Goal: Task Accomplishment & Management: Manage account settings

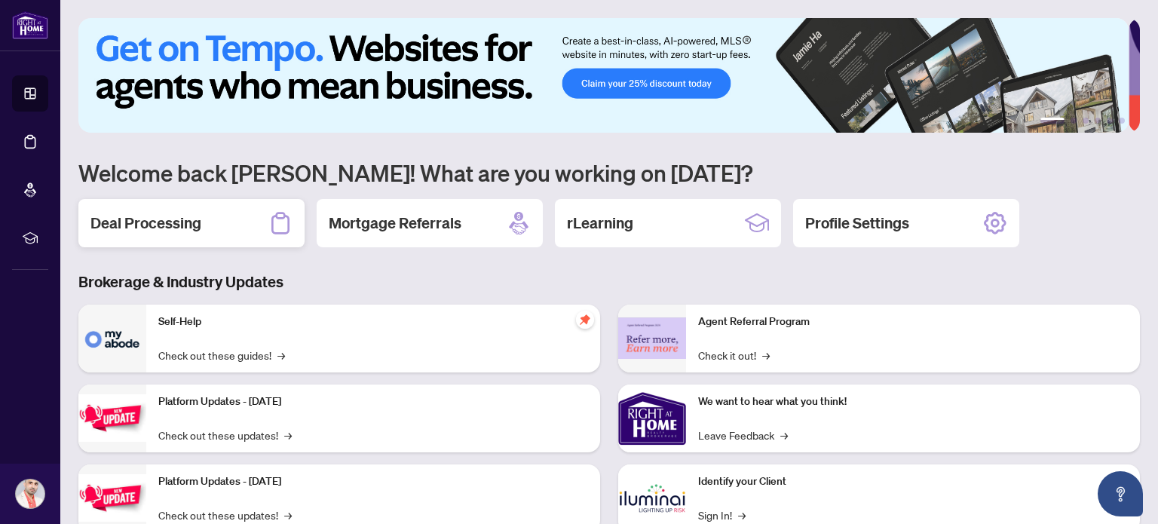
click at [182, 228] on h2 "Deal Processing" at bounding box center [145, 223] width 111 height 21
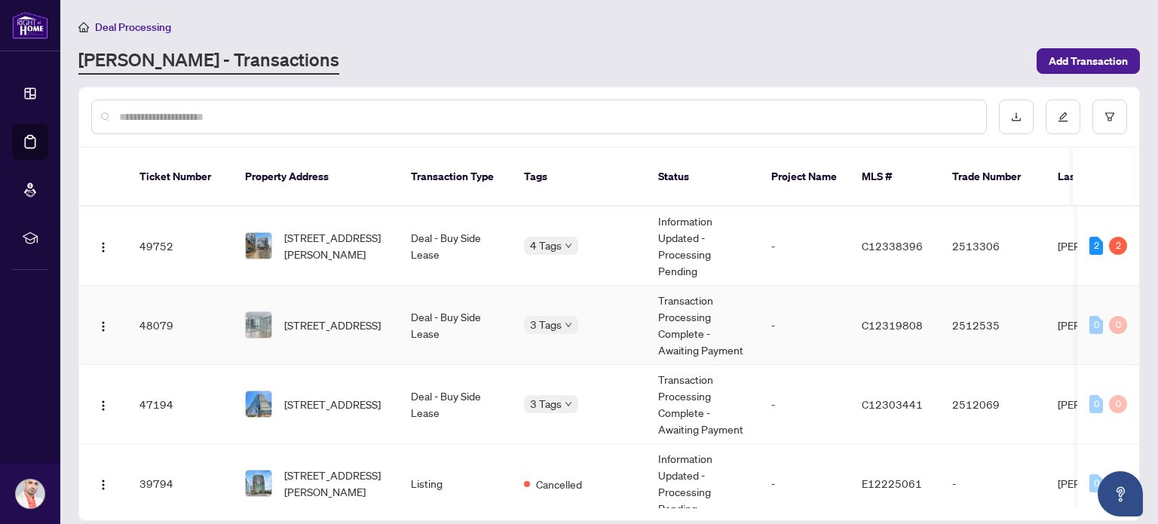
click at [667, 322] on td "Transaction Processing Complete - Awaiting Payment" at bounding box center [702, 325] width 113 height 79
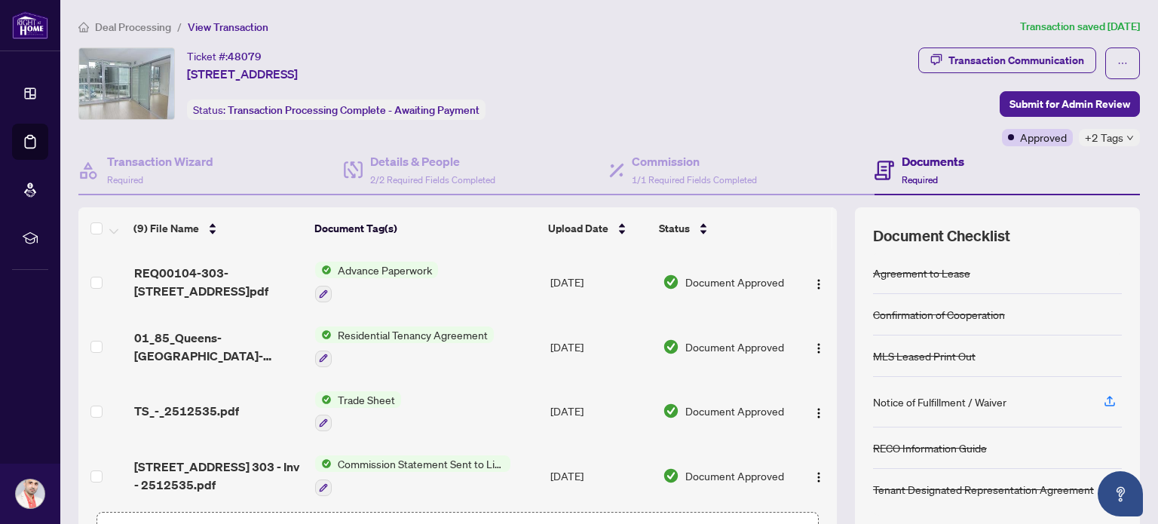
click at [139, 23] on span "Deal Processing" at bounding box center [133, 27] width 76 height 14
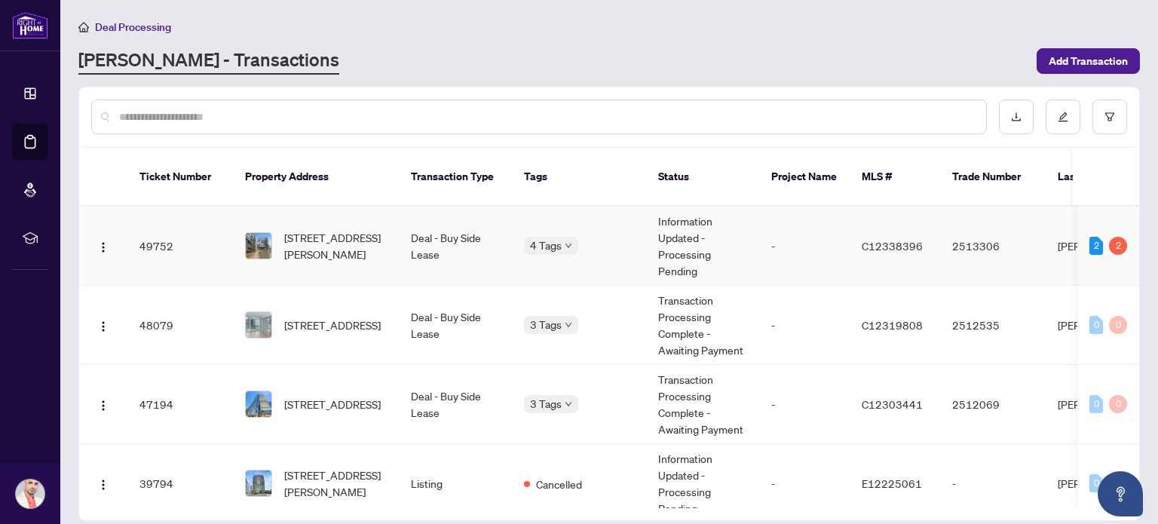
click at [408, 221] on td "Deal - Buy Side Lease" at bounding box center [455, 246] width 113 height 79
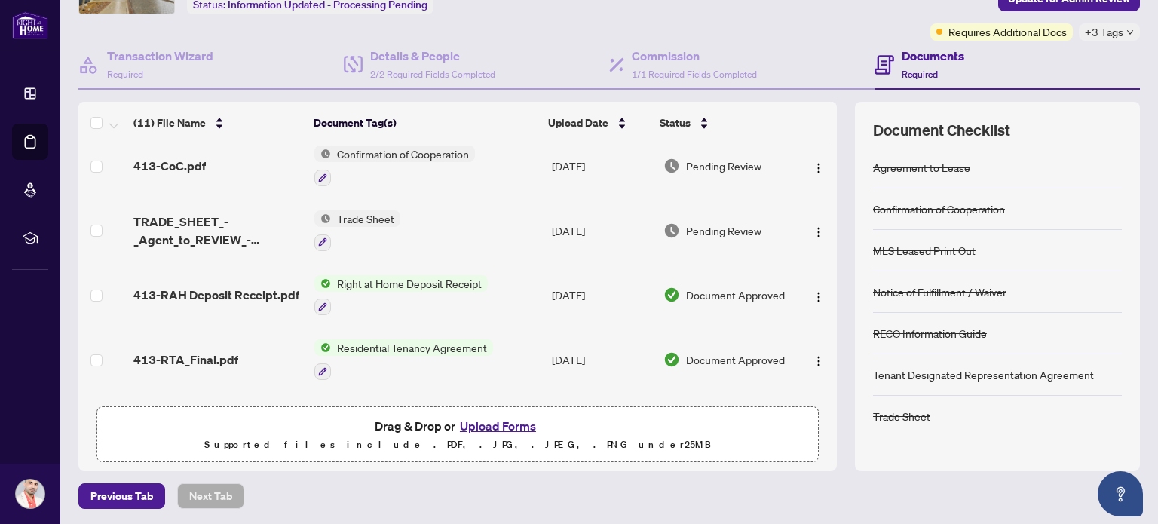
scroll to position [12, 0]
click at [354, 219] on span "Trade Sheet" at bounding box center [365, 217] width 69 height 17
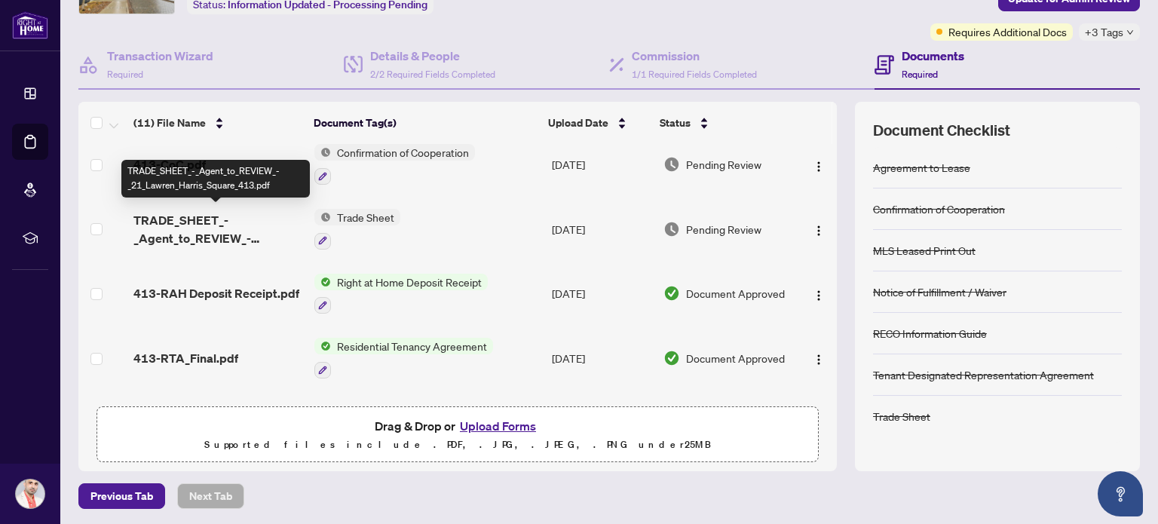
click at [232, 227] on span "TRADE_SHEET_-_Agent_to_REVIEW_-_21_Lawren_Harris_Square_413.pdf" at bounding box center [217, 229] width 169 height 36
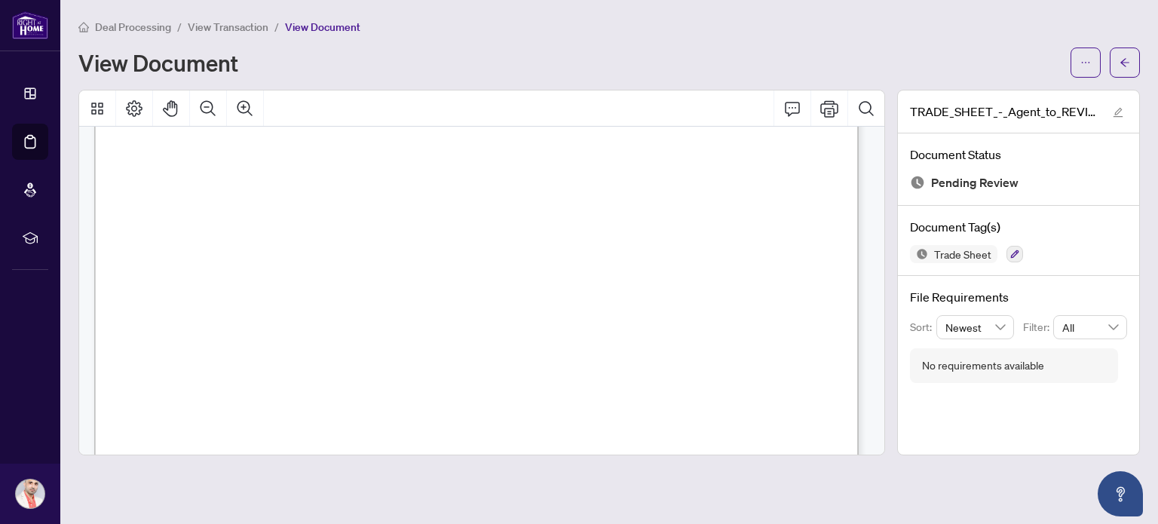
scroll to position [277, 0]
click at [241, 26] on span "View Transaction" at bounding box center [228, 27] width 81 height 14
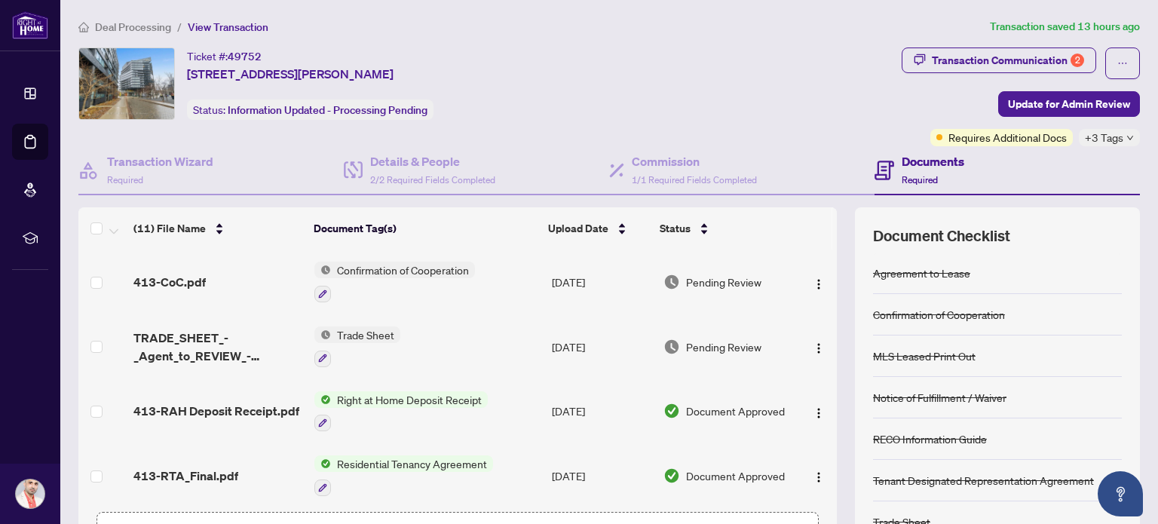
click at [145, 26] on span "Deal Processing" at bounding box center [133, 27] width 76 height 14
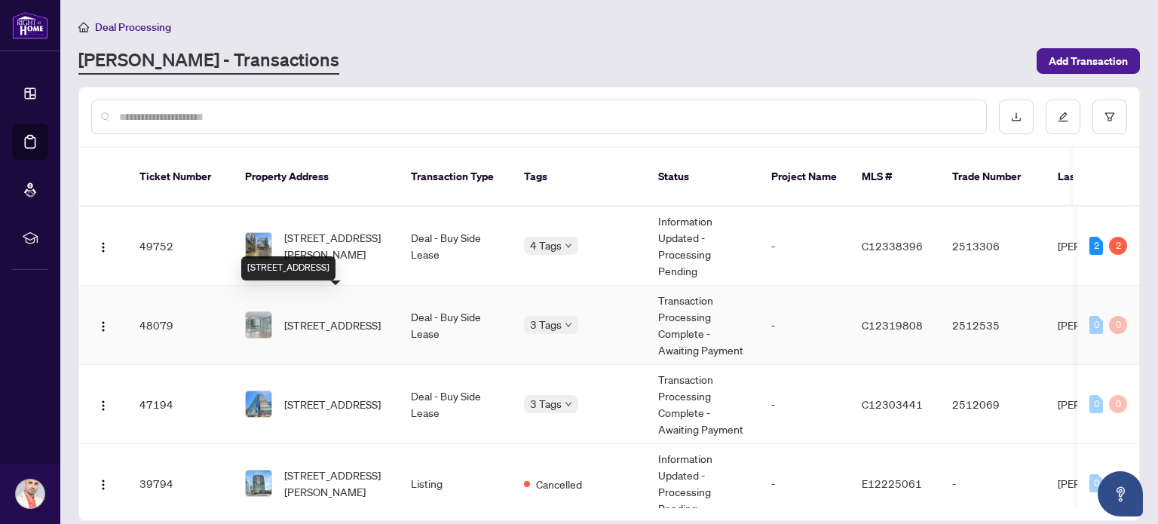
click at [351, 317] on span "[STREET_ADDRESS]" at bounding box center [332, 325] width 97 height 17
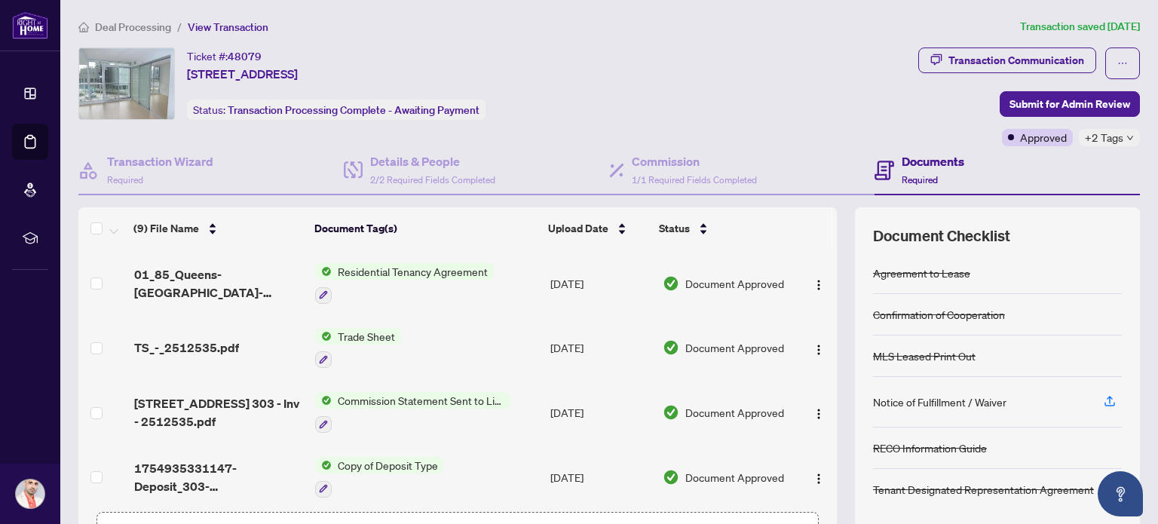
scroll to position [66, 0]
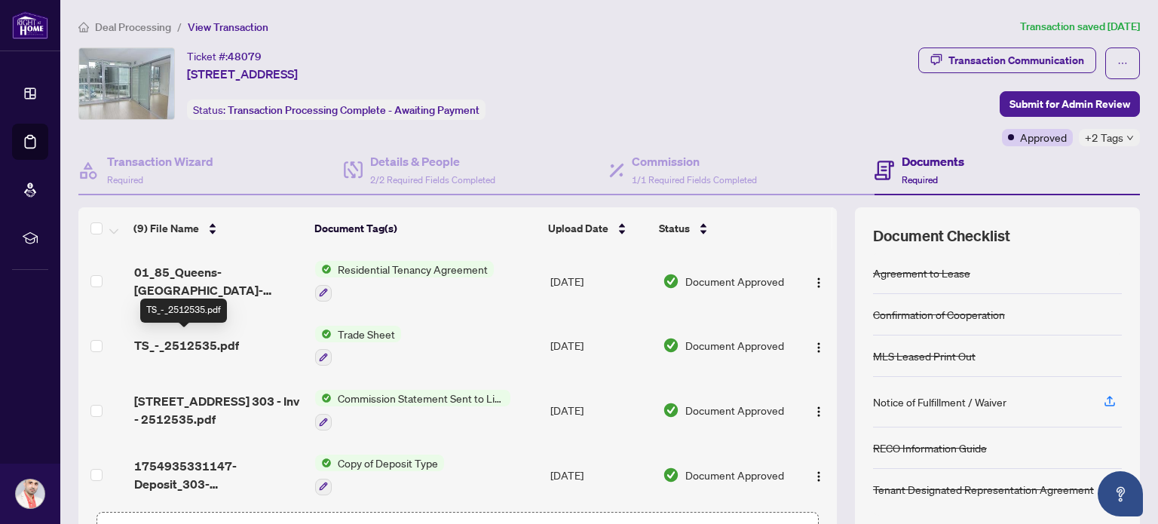
click at [198, 343] on span "TS_-_2512535.pdf" at bounding box center [186, 345] width 105 height 18
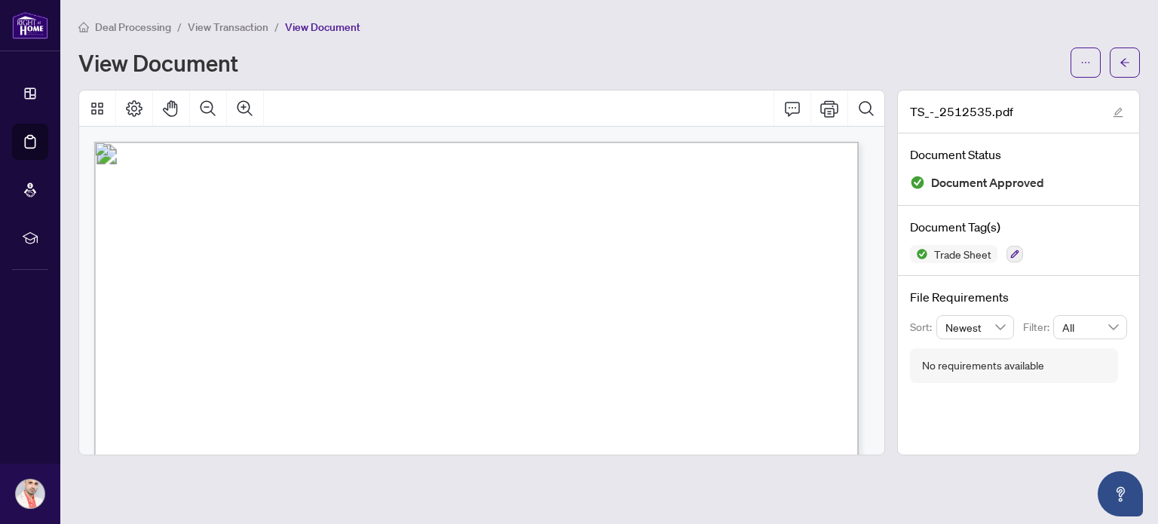
click at [241, 24] on span "View Transaction" at bounding box center [228, 27] width 81 height 14
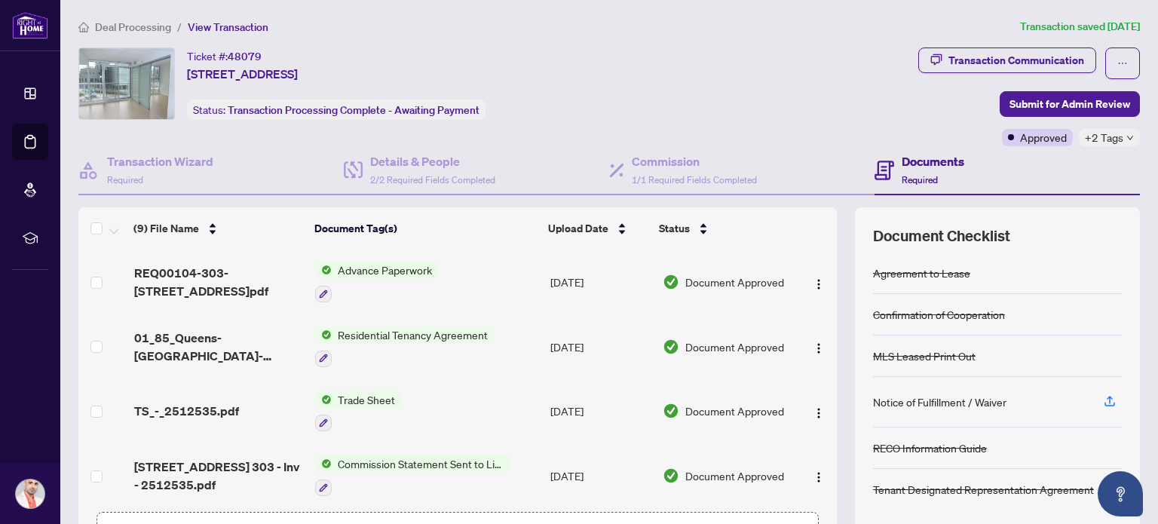
click at [130, 29] on span "Deal Processing" at bounding box center [133, 27] width 76 height 14
